Goal: Communication & Community: Ask a question

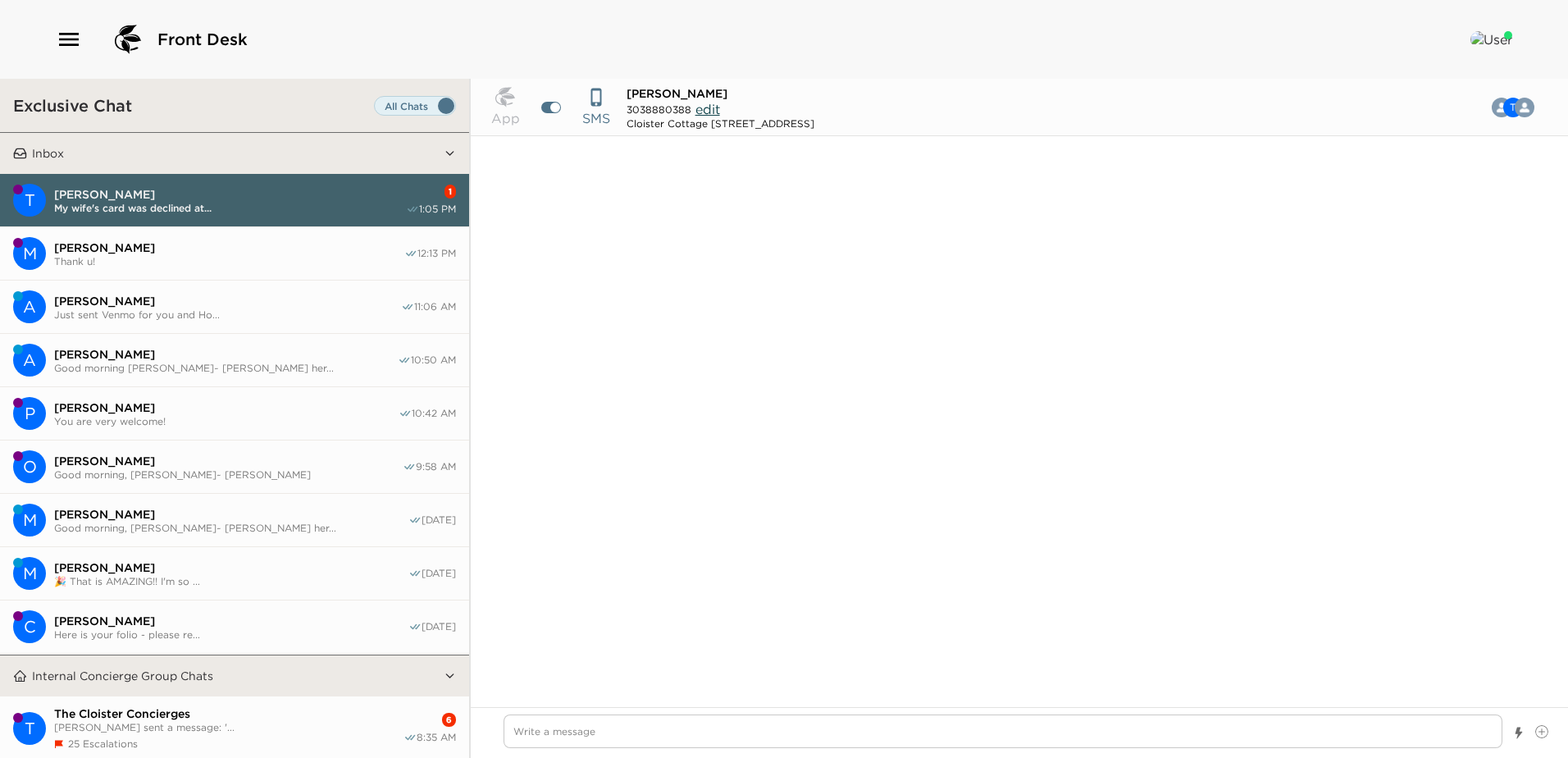
scroll to position [588, 0]
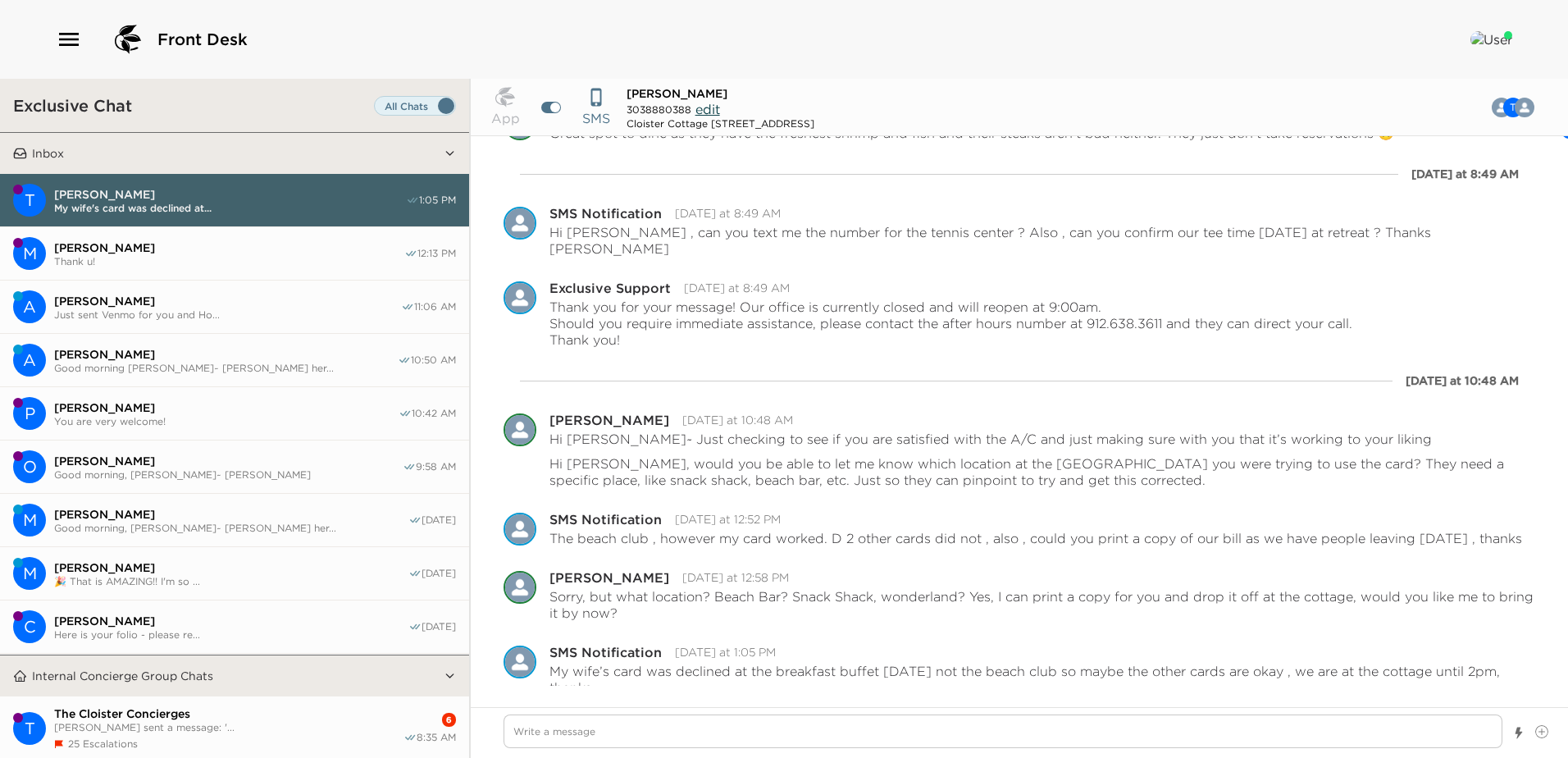
click at [537, 734] on textarea "Write a message" at bounding box center [1003, 731] width 999 height 34
type textarea "x"
type textarea "I"
type textarea "x"
type textarea "I'"
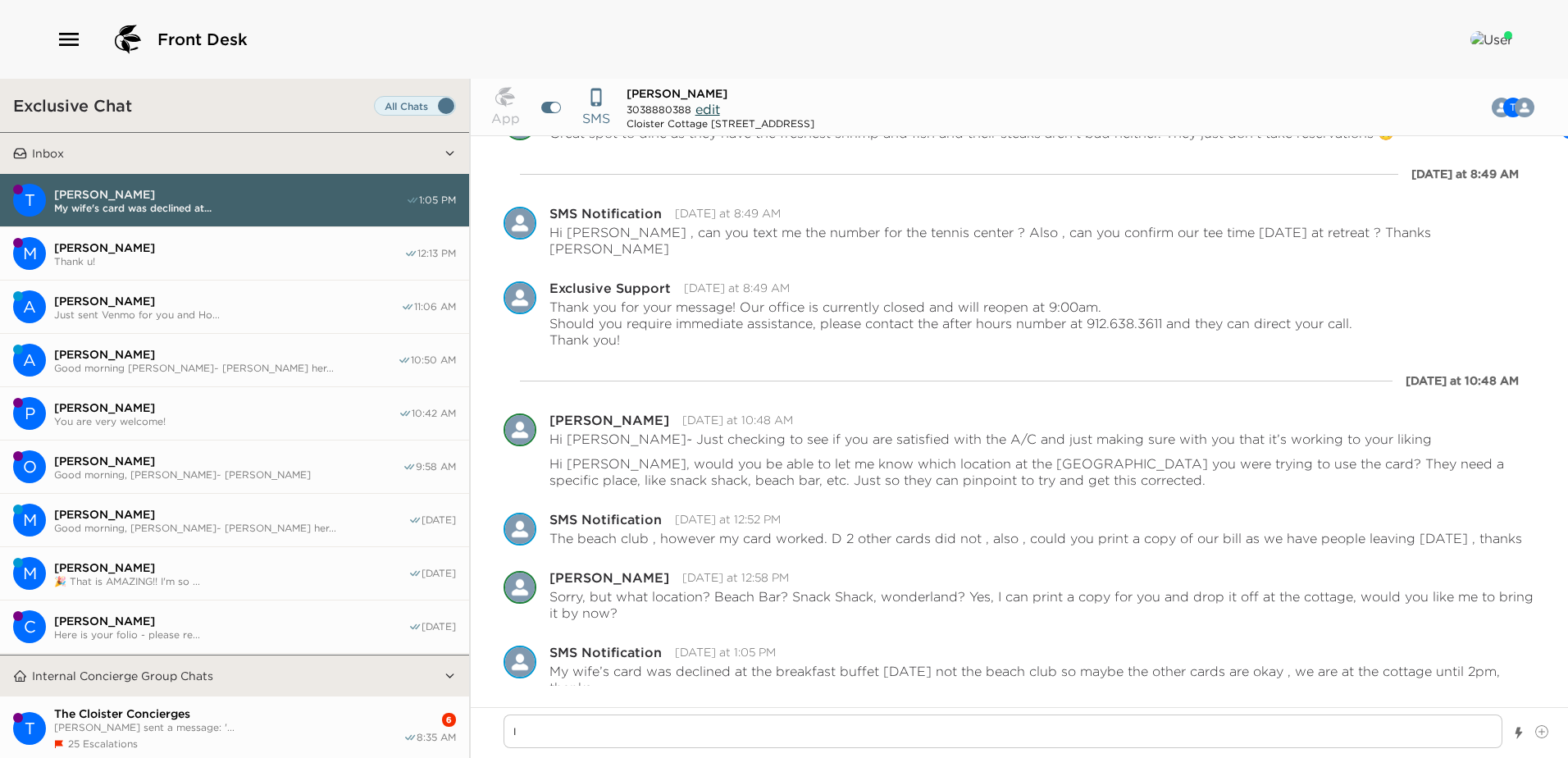
type textarea "x"
type textarea "I'l"
type textarea "x"
type textarea "I'll"
type textarea "x"
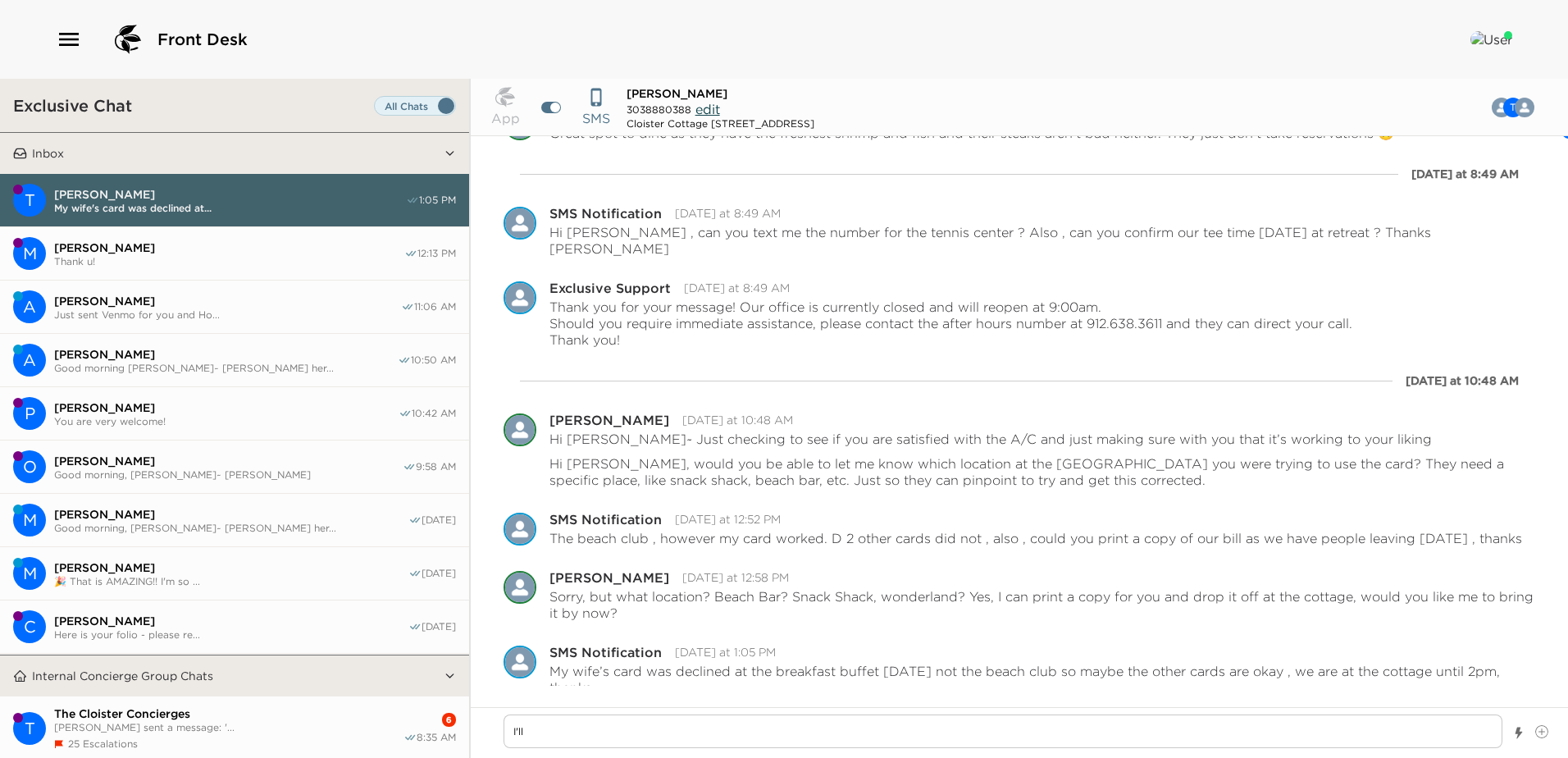
type textarea "I'll"
type textarea "x"
type textarea "I'll b"
type textarea "x"
type textarea "I'll br"
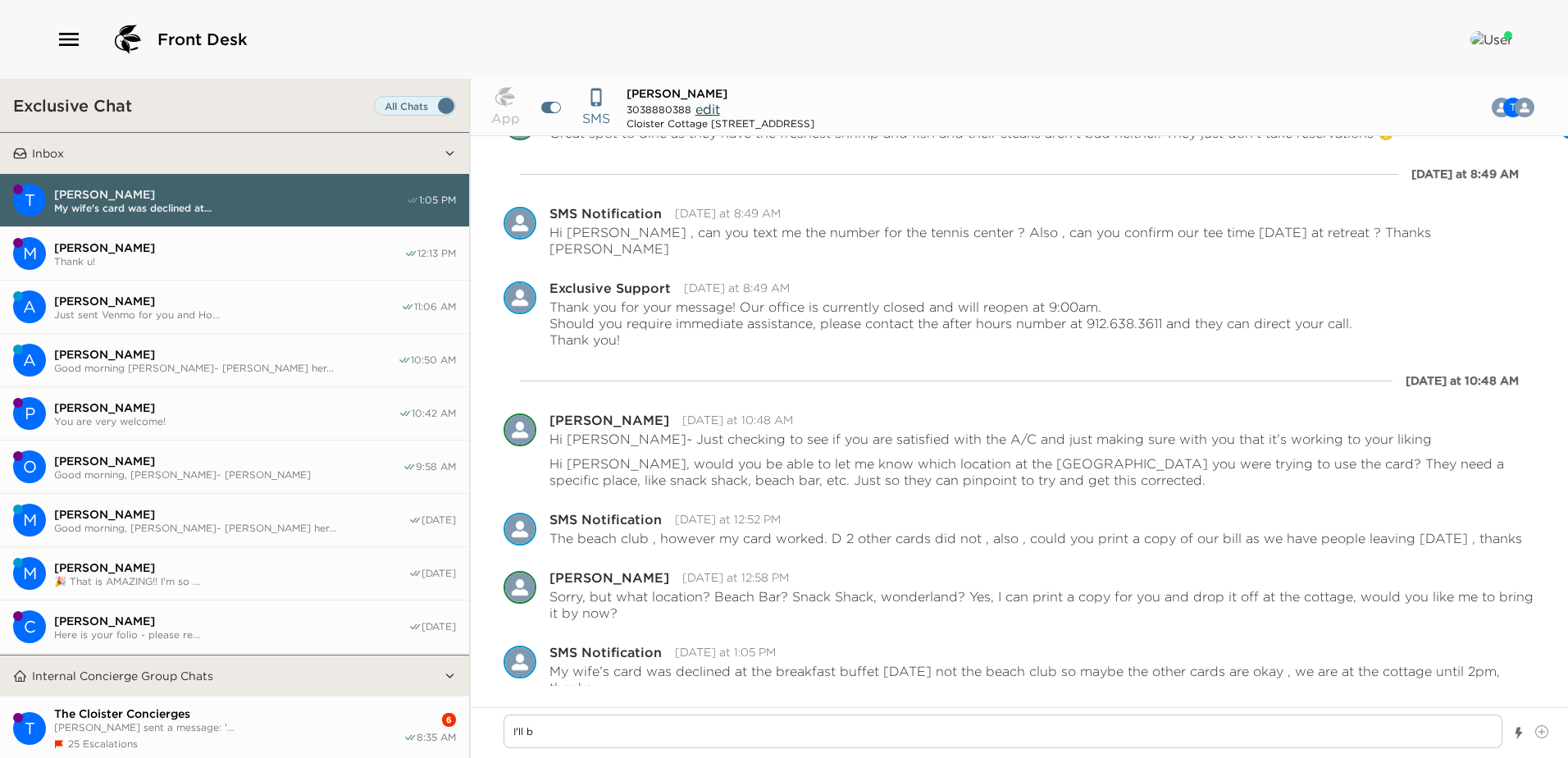
type textarea "x"
type textarea "I'll bri"
type textarea "x"
type textarea "I'll brin"
type textarea "x"
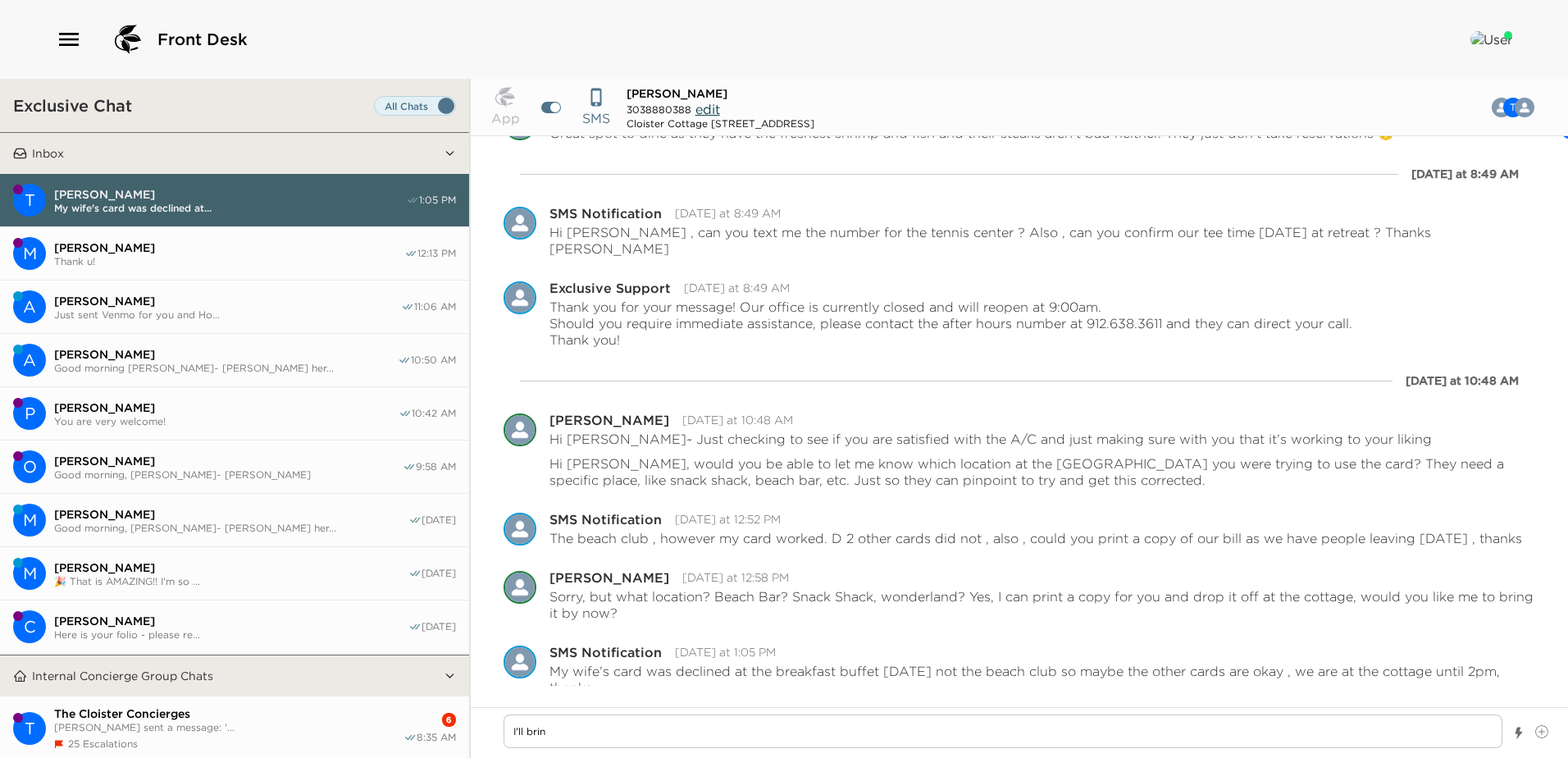
type textarea "I'll bring"
type textarea "x"
type textarea "I'll bring"
type textarea "x"
type textarea "I'll bring o"
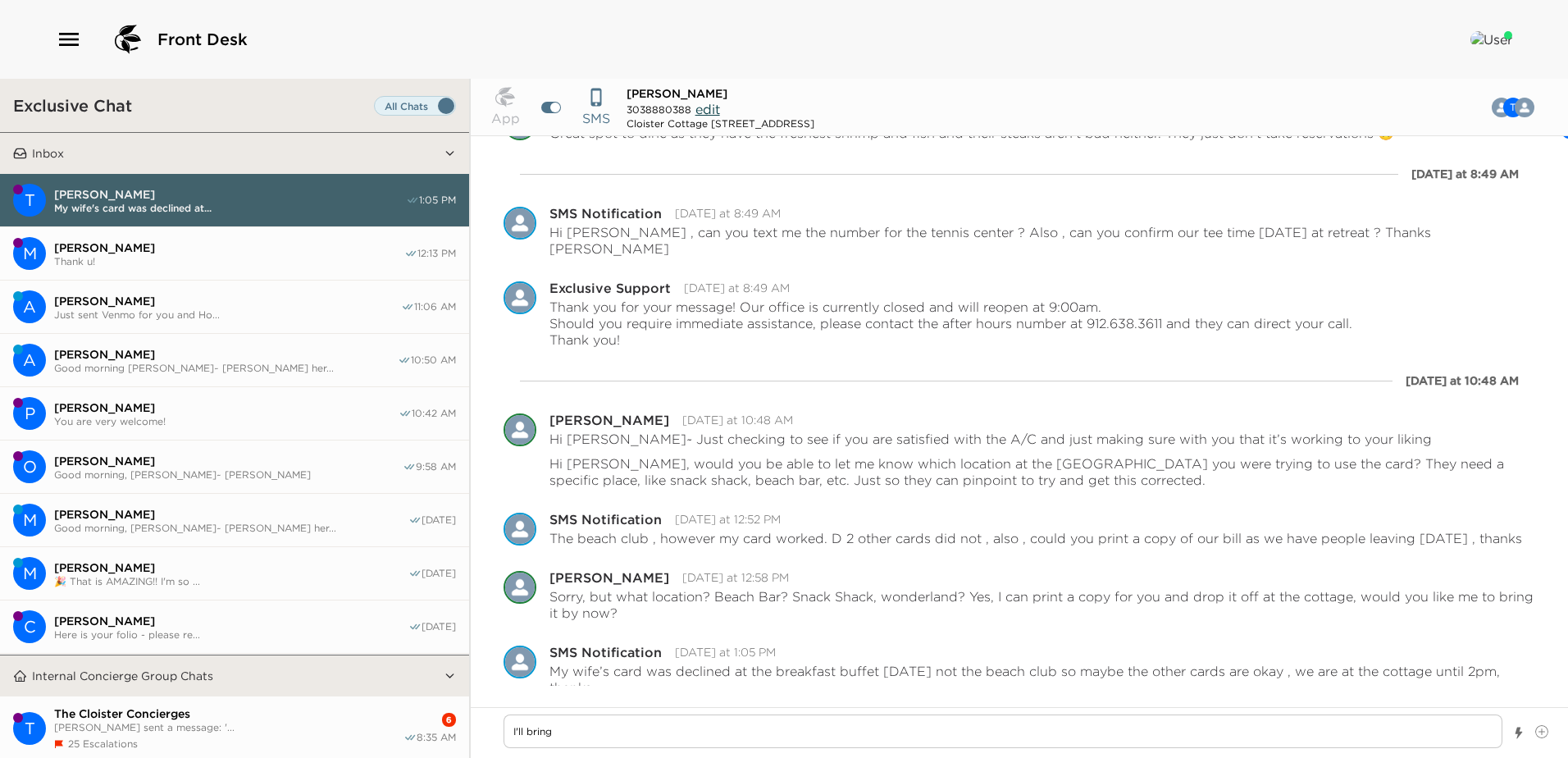
type textarea "x"
type textarea "I'll bring ov"
type textarea "x"
type textarea "I'll bring ove"
type textarea "x"
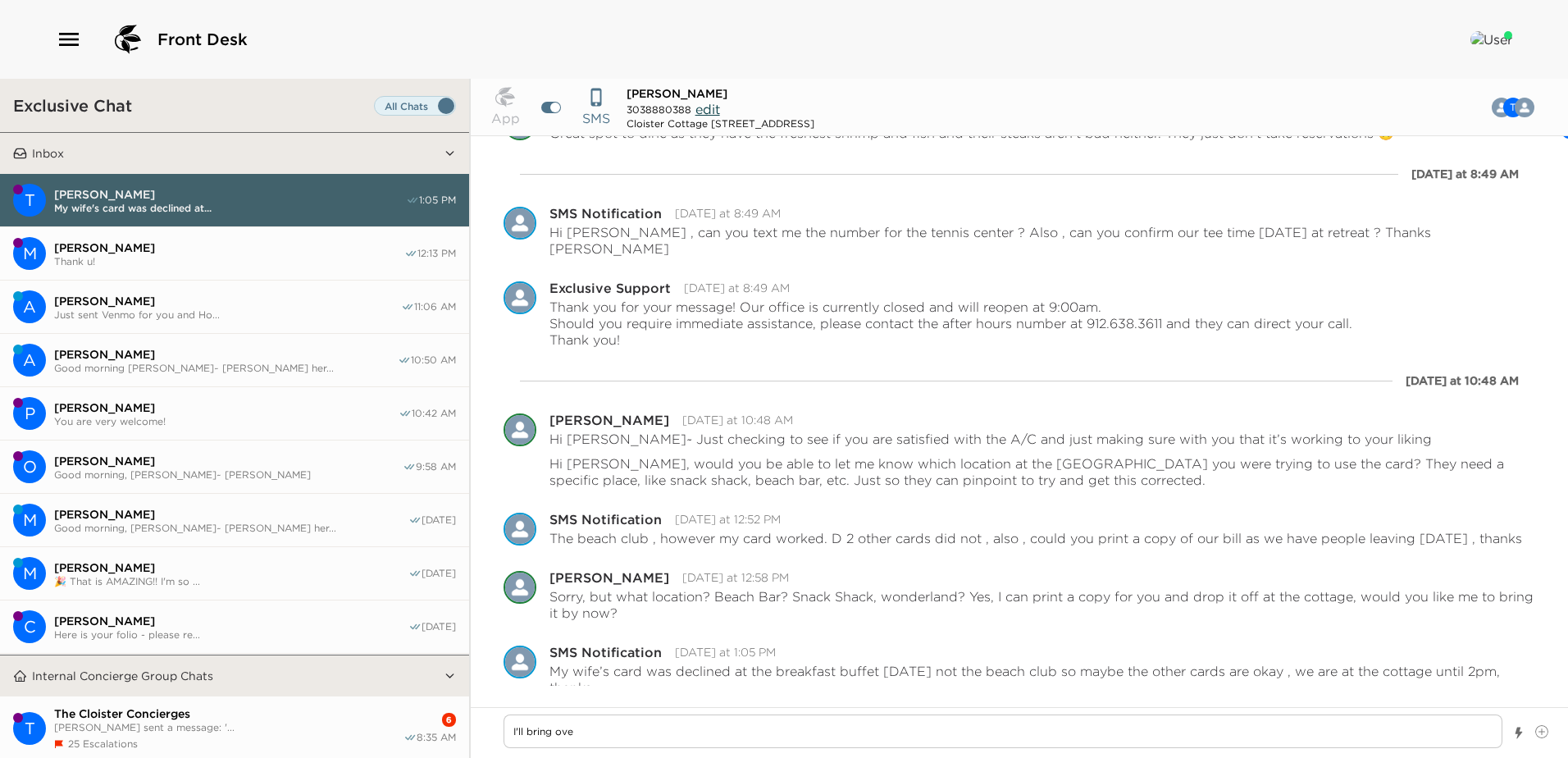
type textarea "I'll bring over"
type textarea "x"
type textarea "I'll bring over"
type textarea "x"
type textarea "I'll bring over t"
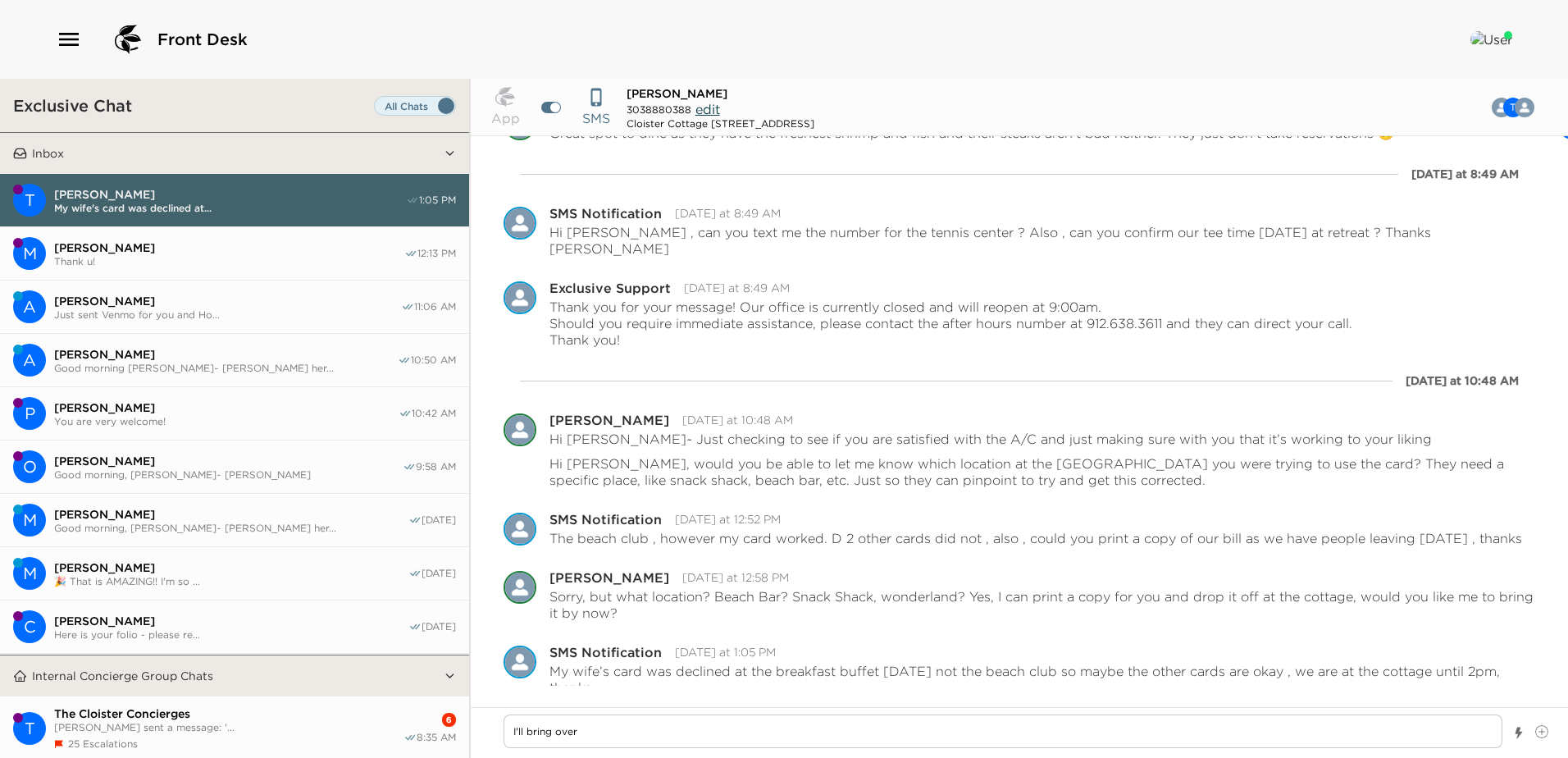
type textarea "x"
type textarea "I'll bring over th"
type textarea "x"
type textarea "I'll bring over the"
type textarea "x"
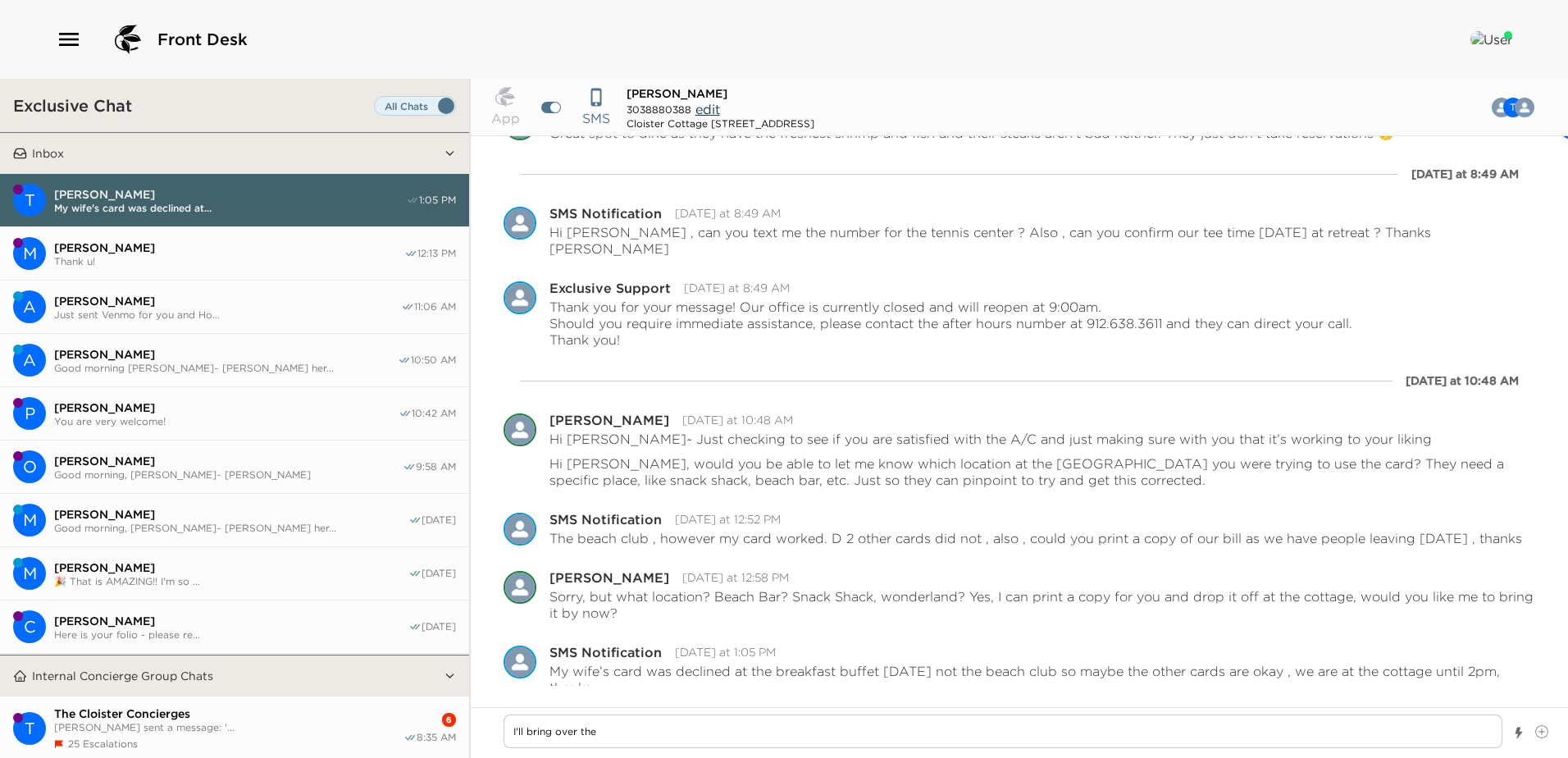
type textarea "I'll bring over the"
type textarea "x"
type textarea "I'll bring over the b"
type textarea "x"
type textarea "I'll bring over the bi"
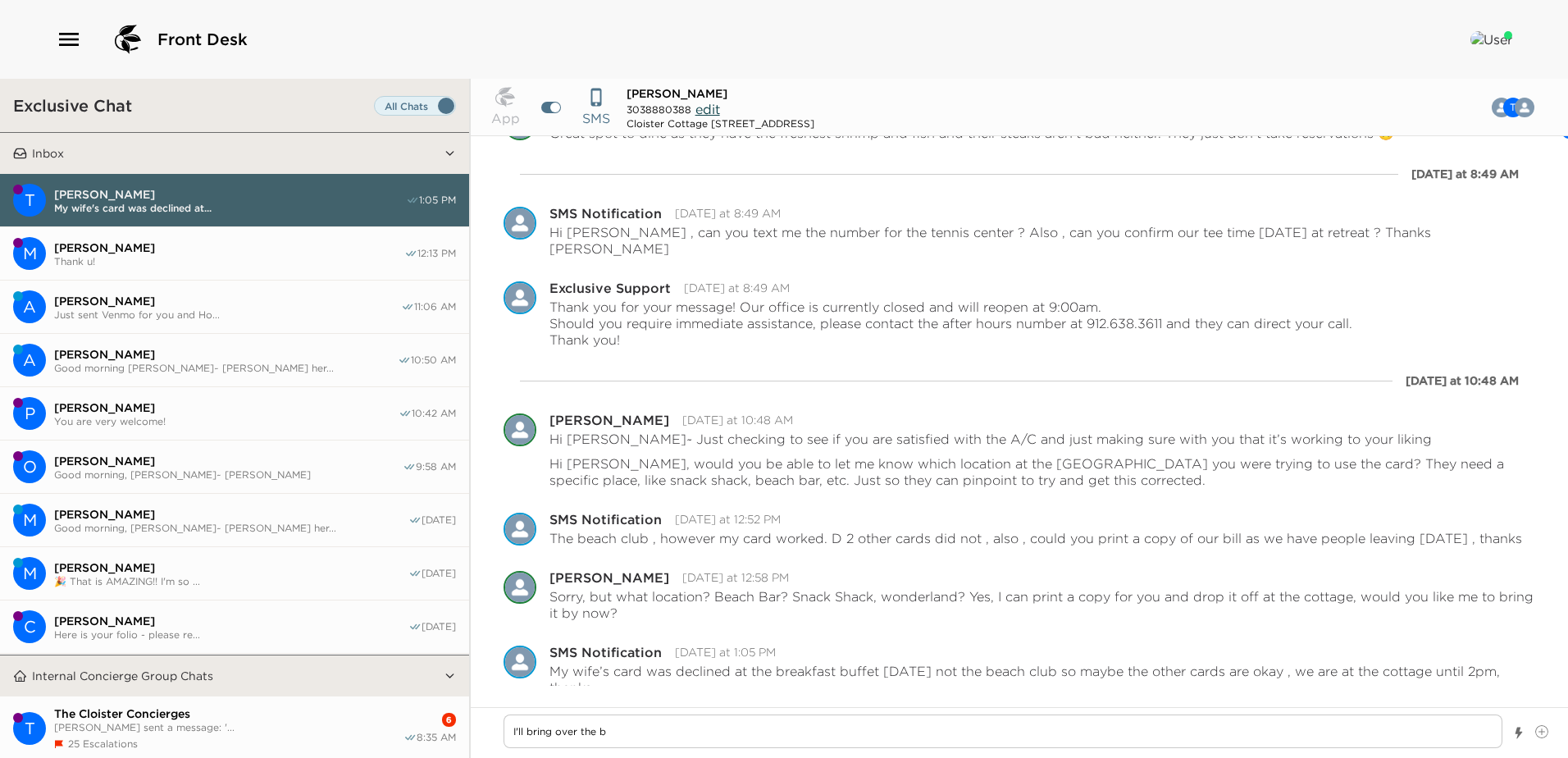
type textarea "x"
type textarea "I'll bring over the bil"
type textarea "x"
type textarea "I'll bring over the bill"
type textarea "x"
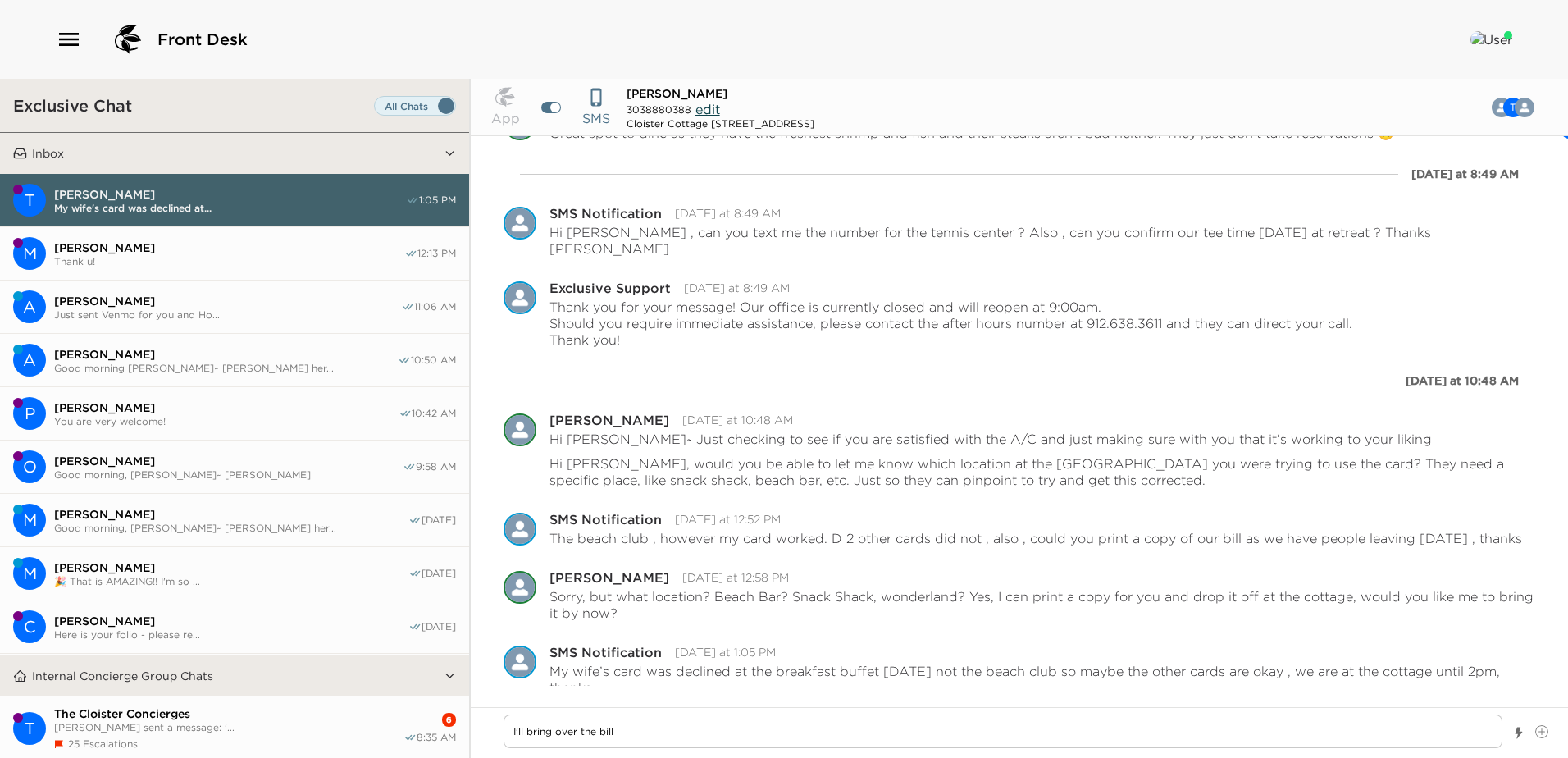
type textarea "I'll bring over the bill"
type textarea "x"
type textarea "I'll bring over the bill n"
type textarea "x"
type textarea "I'll bring over the bill no"
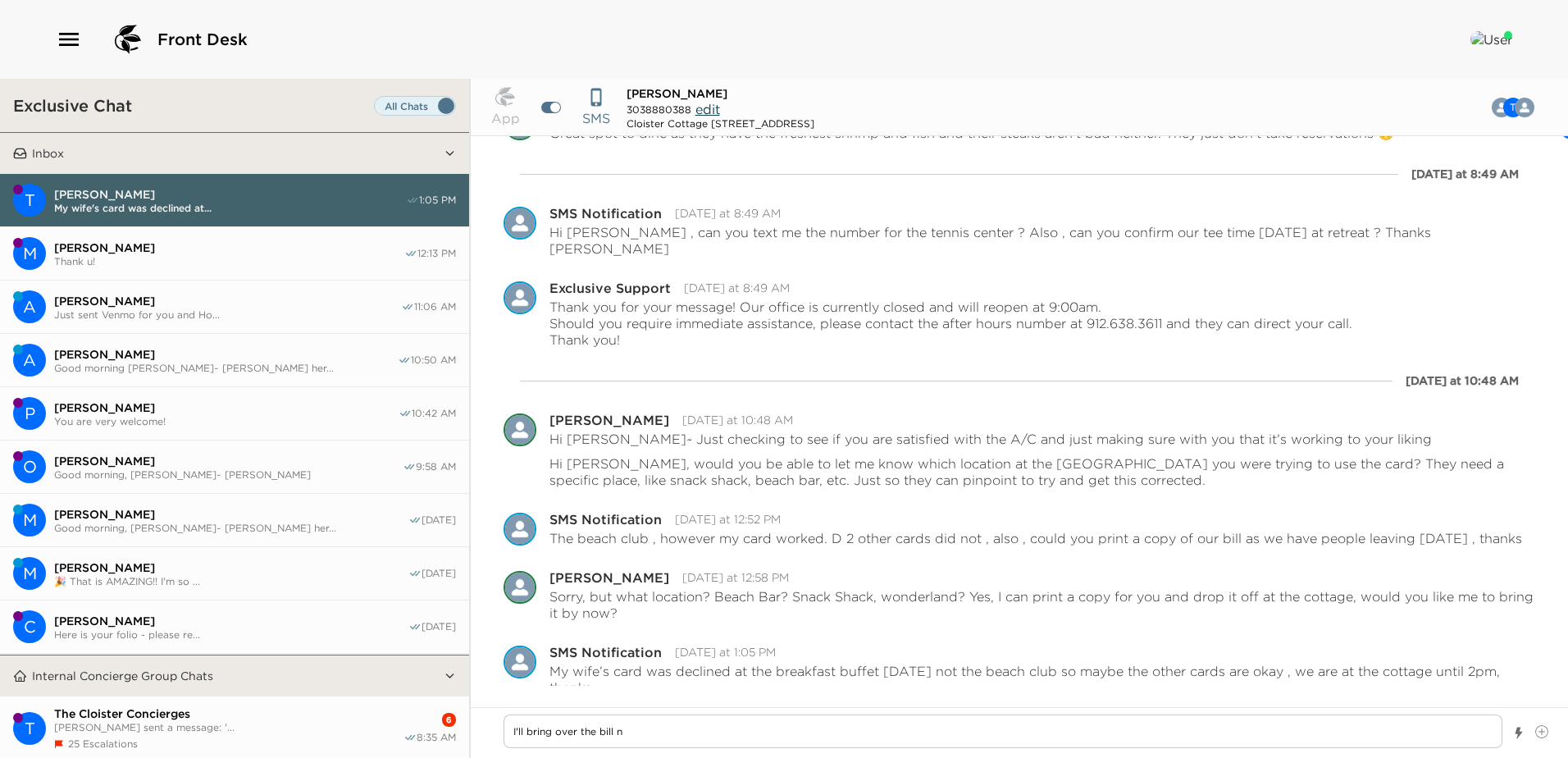
type textarea "x"
type textarea "I'll bring over the bill now"
type textarea "x"
type textarea "I'll bring over the bill now."
type textarea "x"
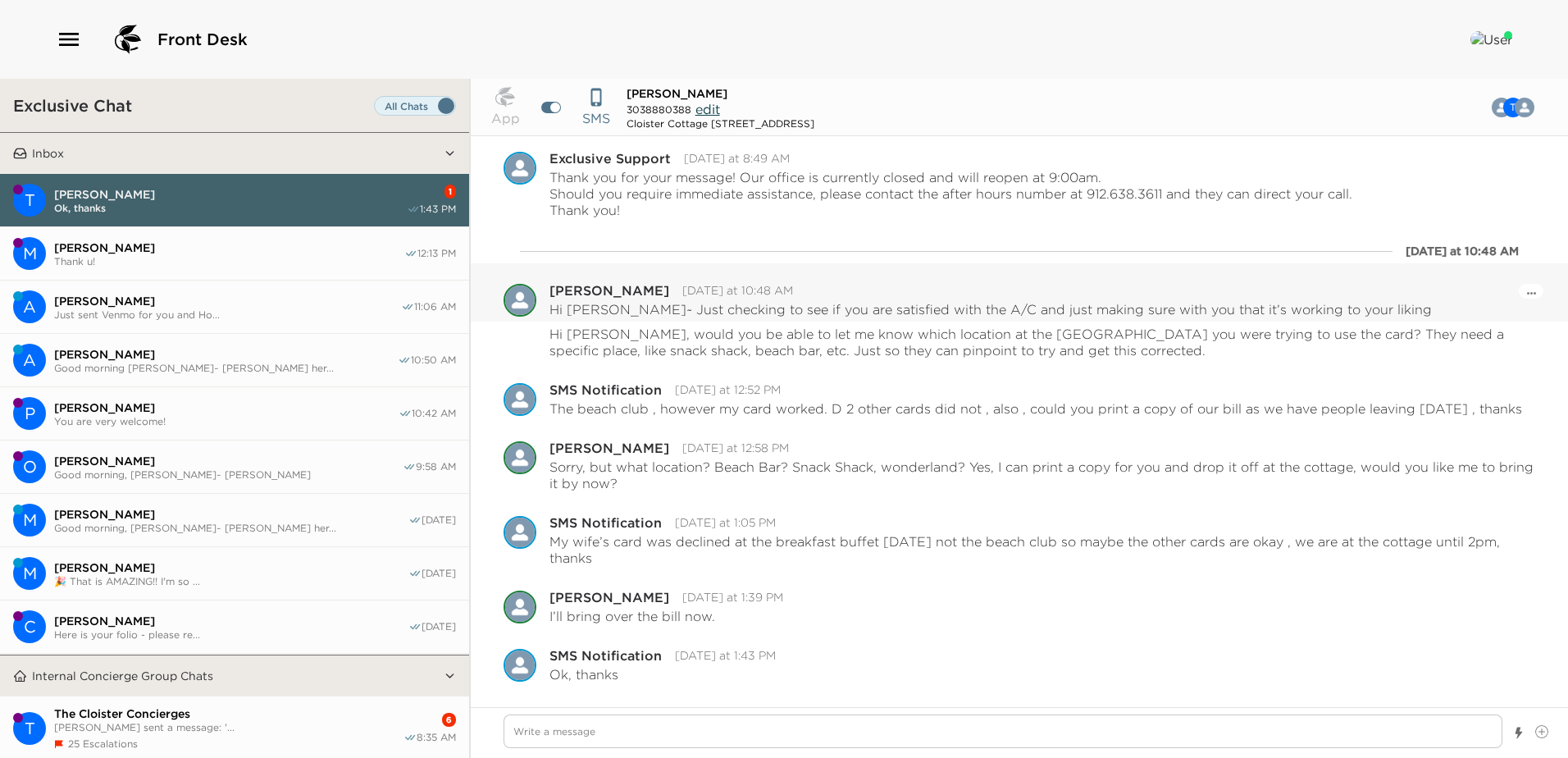
scroll to position [705, 0]
type textarea "x"
